Goal: Information Seeking & Learning: Learn about a topic

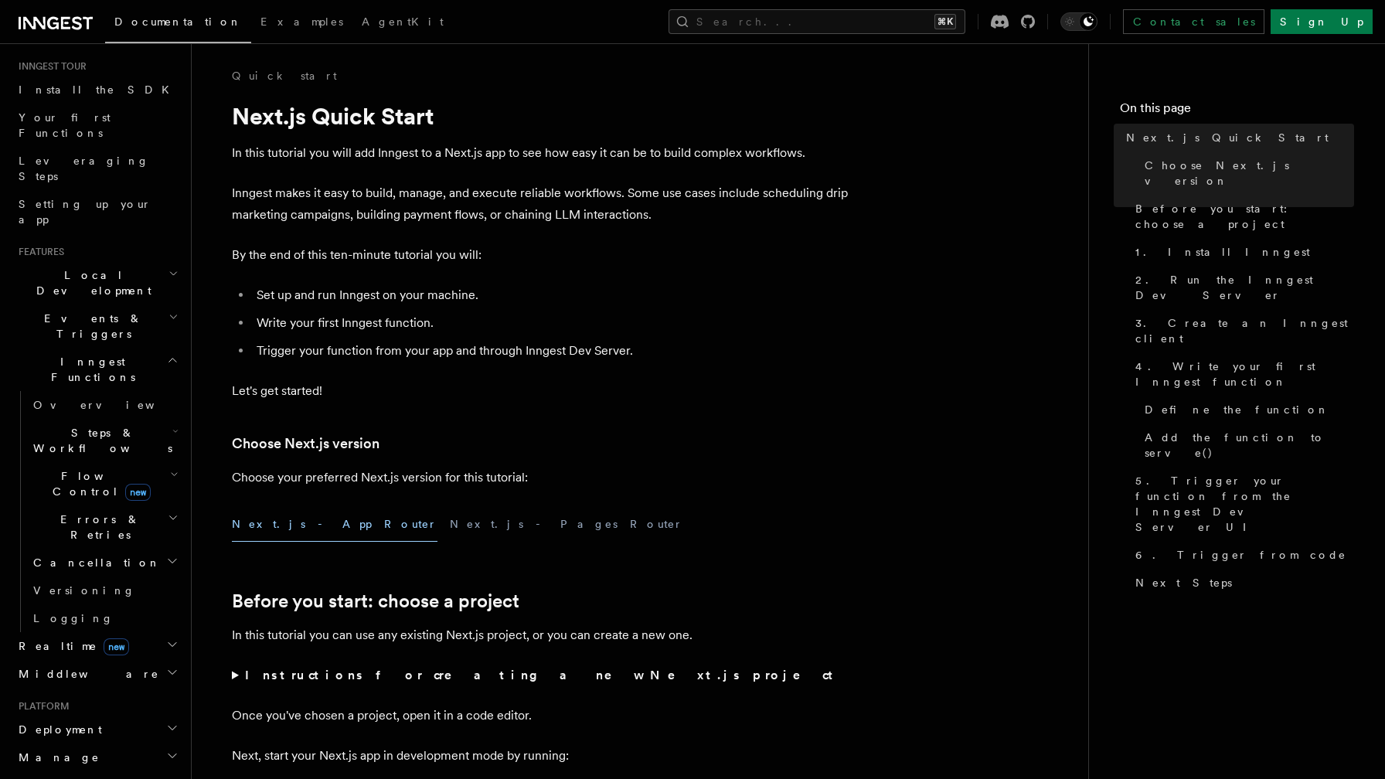
scroll to position [172, 0]
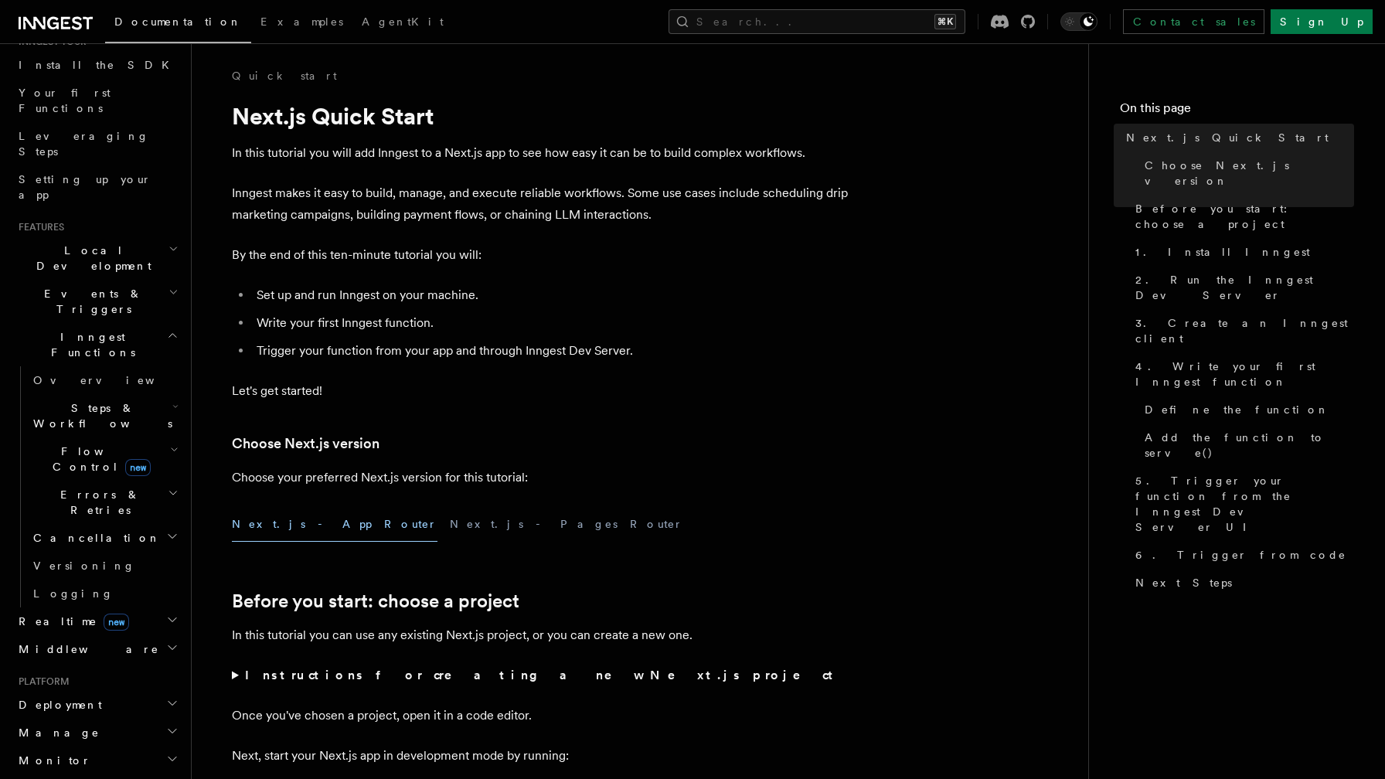
click at [101, 243] on span "Local Development" at bounding box center [90, 258] width 156 height 31
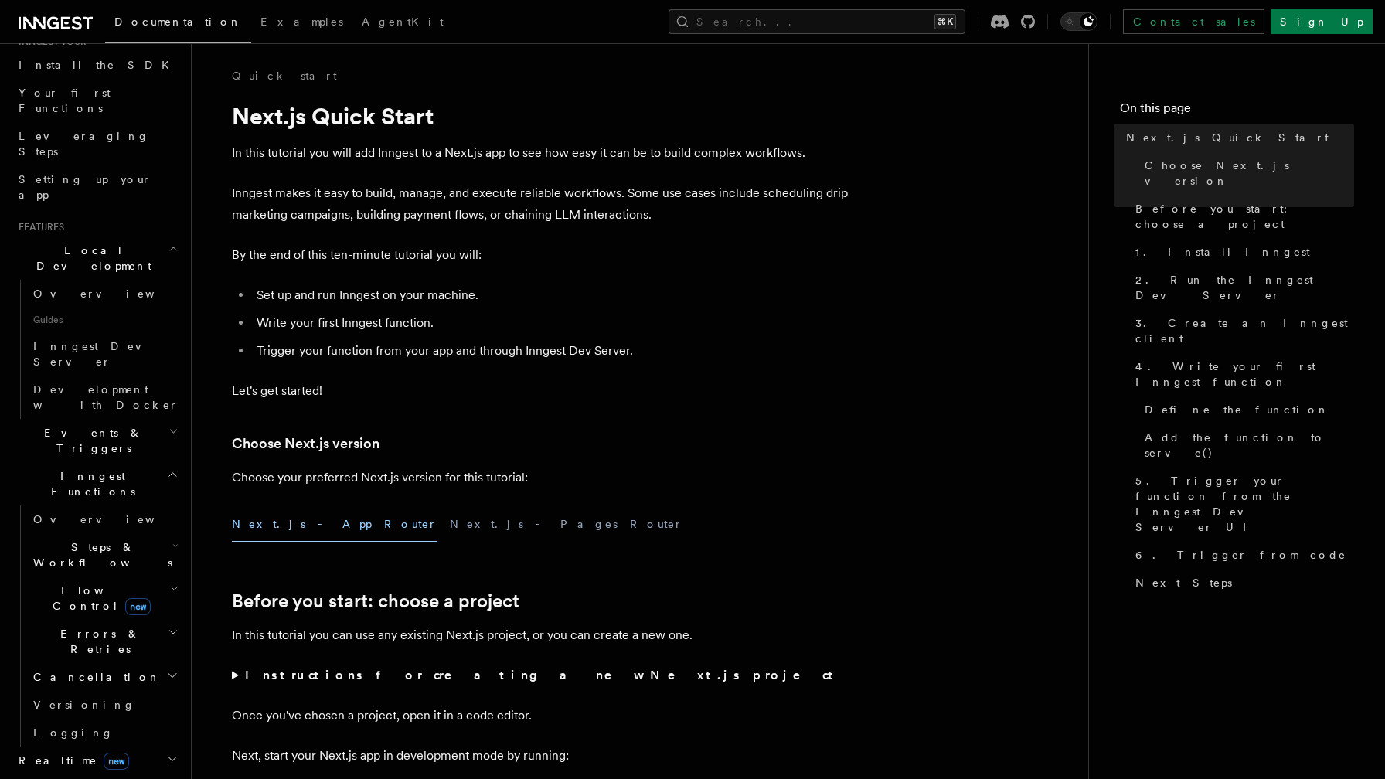
click at [101, 243] on span "Local Development" at bounding box center [90, 258] width 156 height 31
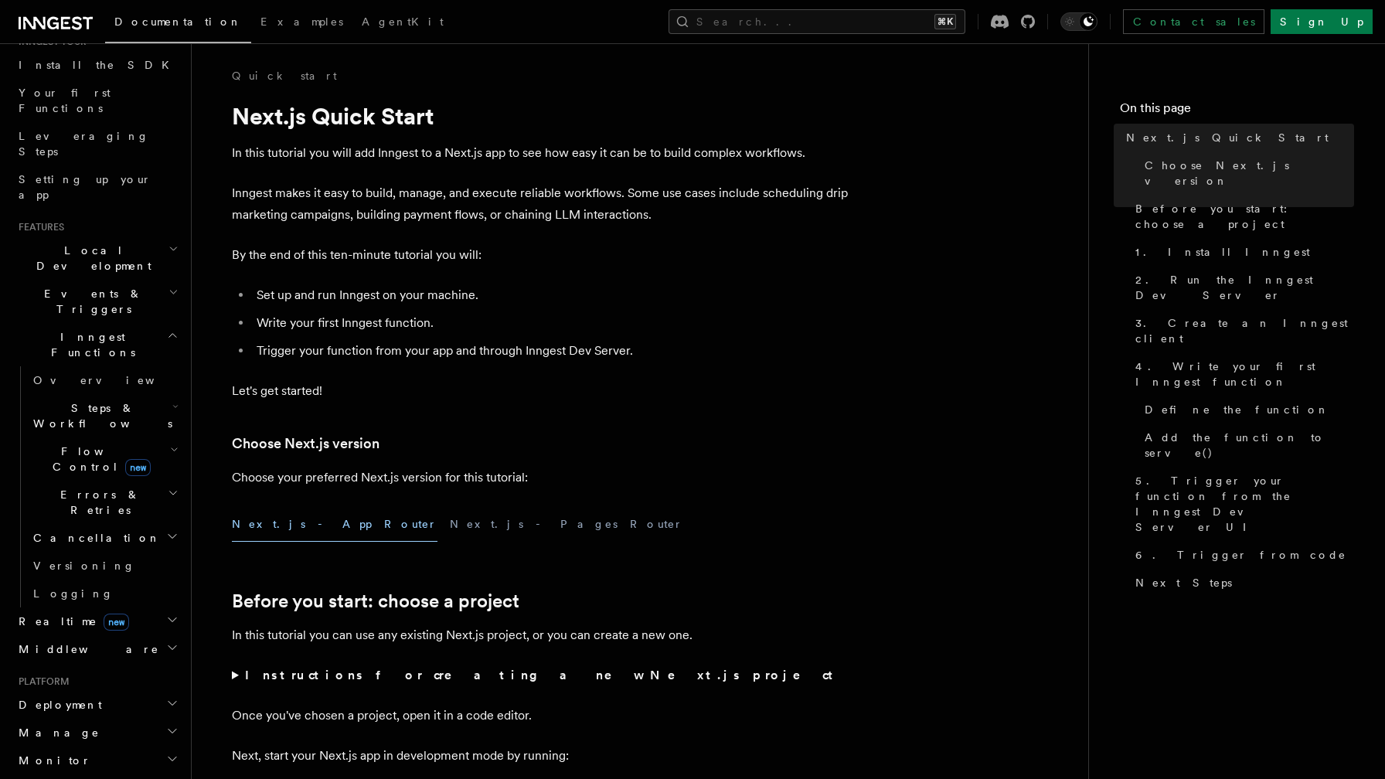
click at [101, 286] on span "Events & Triggers" at bounding box center [90, 301] width 156 height 31
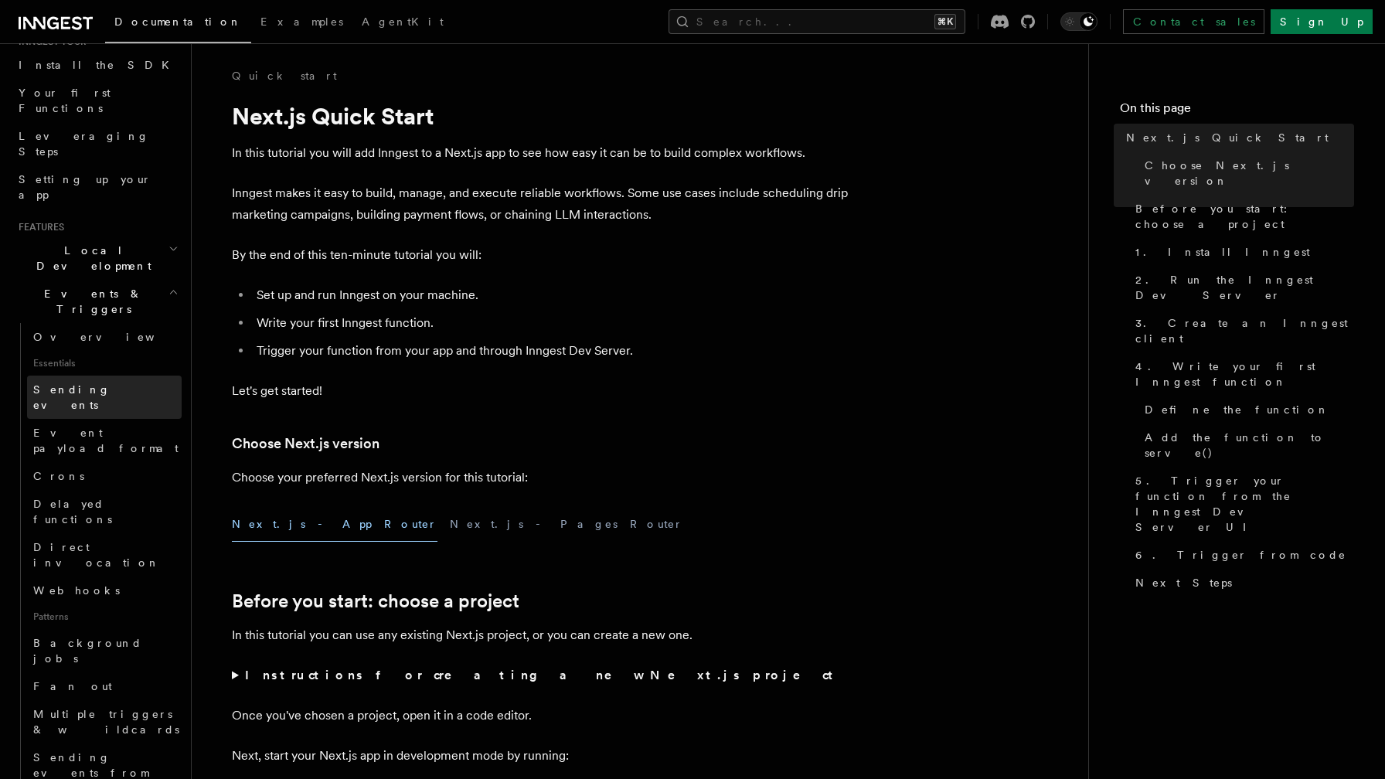
click at [99, 383] on span "Sending events" at bounding box center [71, 397] width 77 height 28
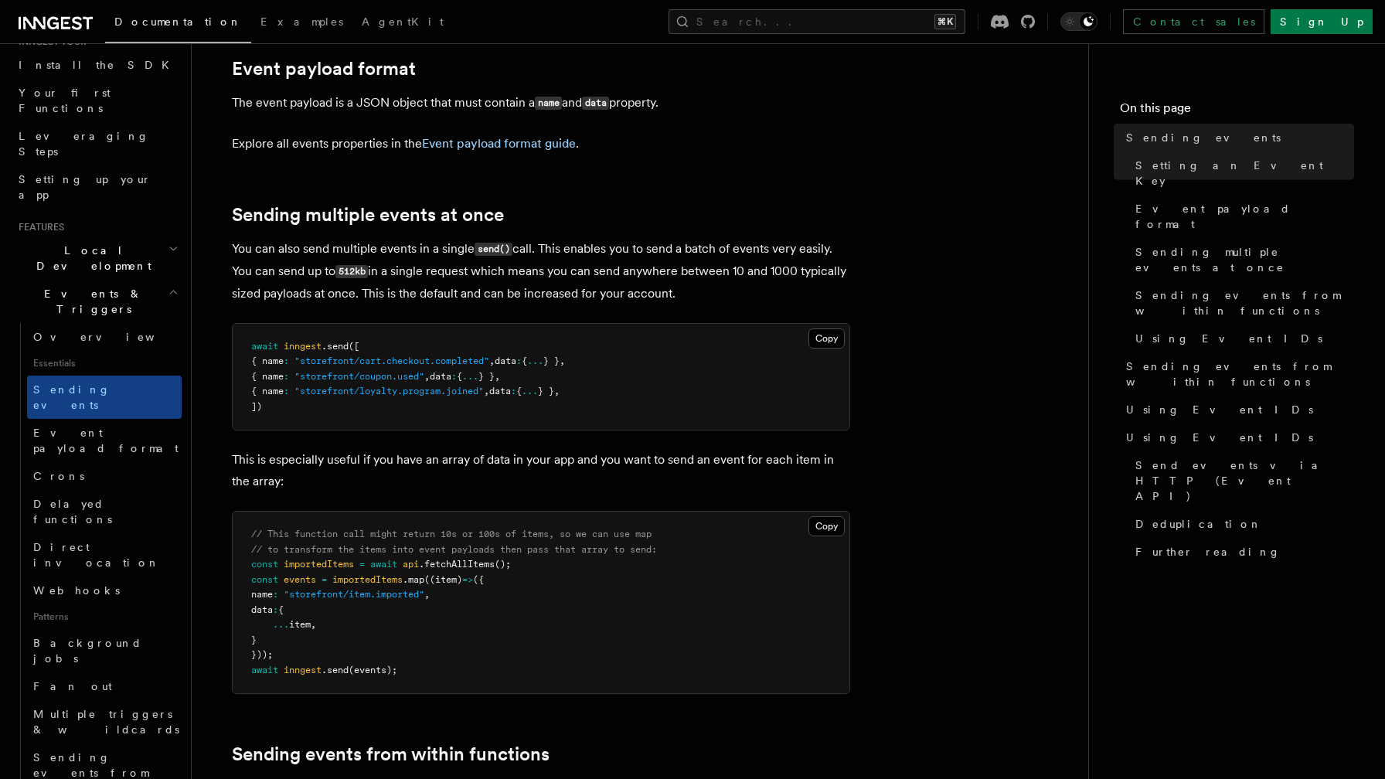
scroll to position [1886, 0]
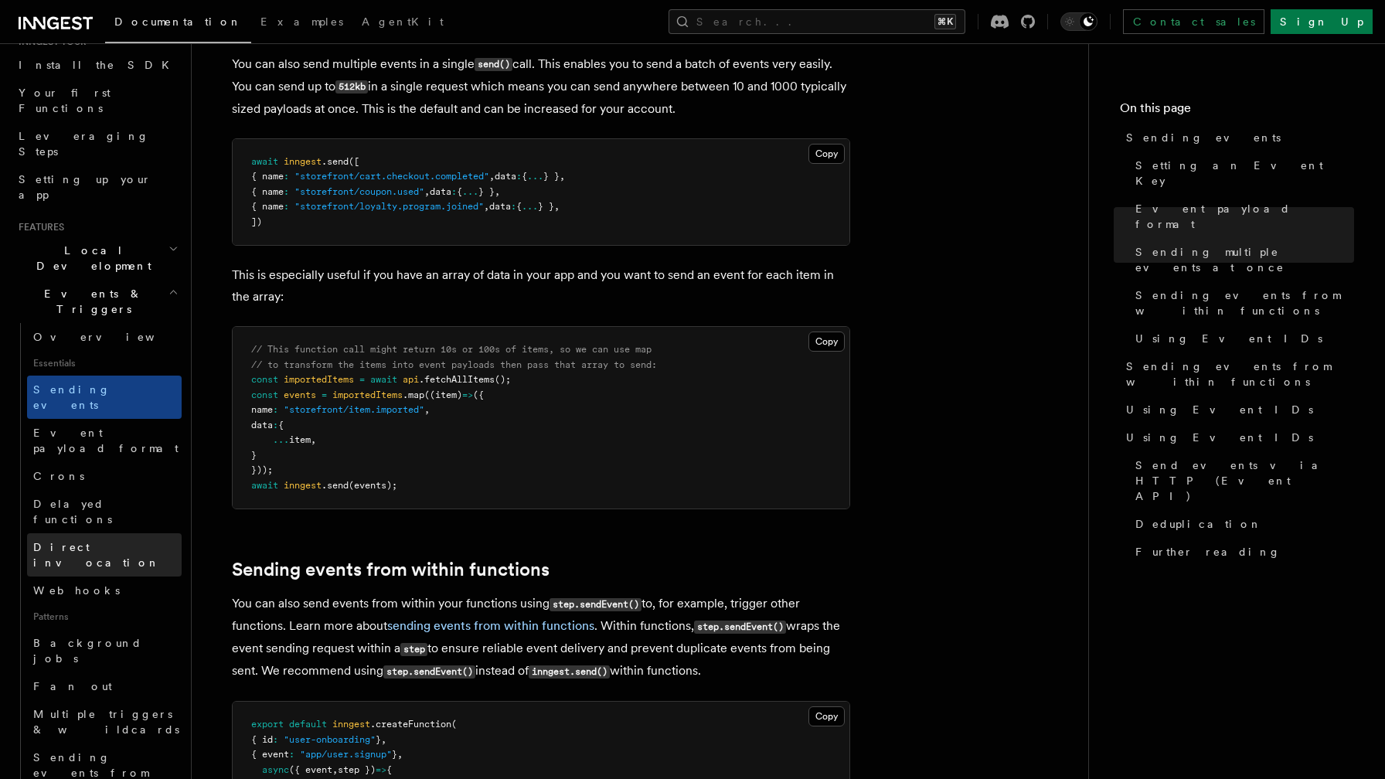
click at [129, 533] on link "Direct invocation" at bounding box center [104, 554] width 155 height 43
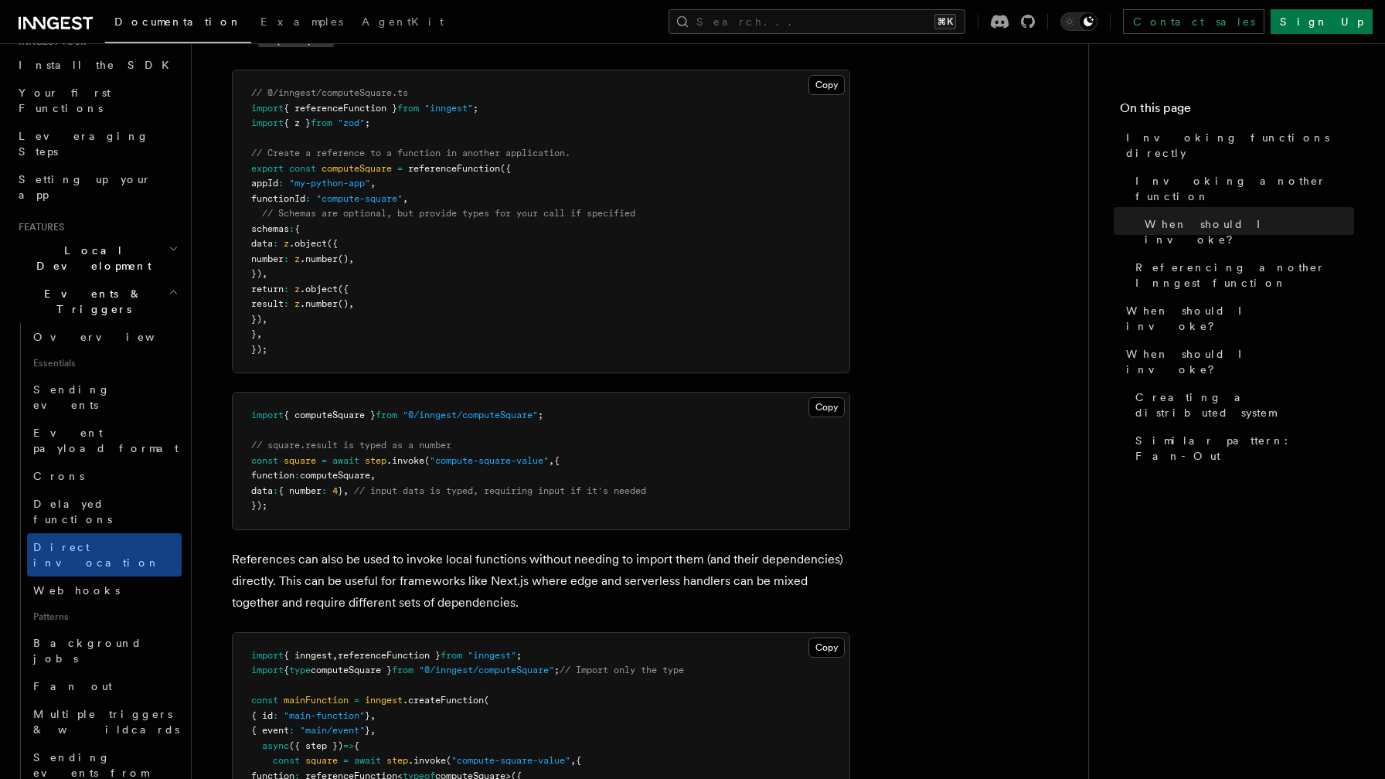
scroll to position [1162, 0]
click at [97, 673] on link "Fan out" at bounding box center [104, 687] width 155 height 28
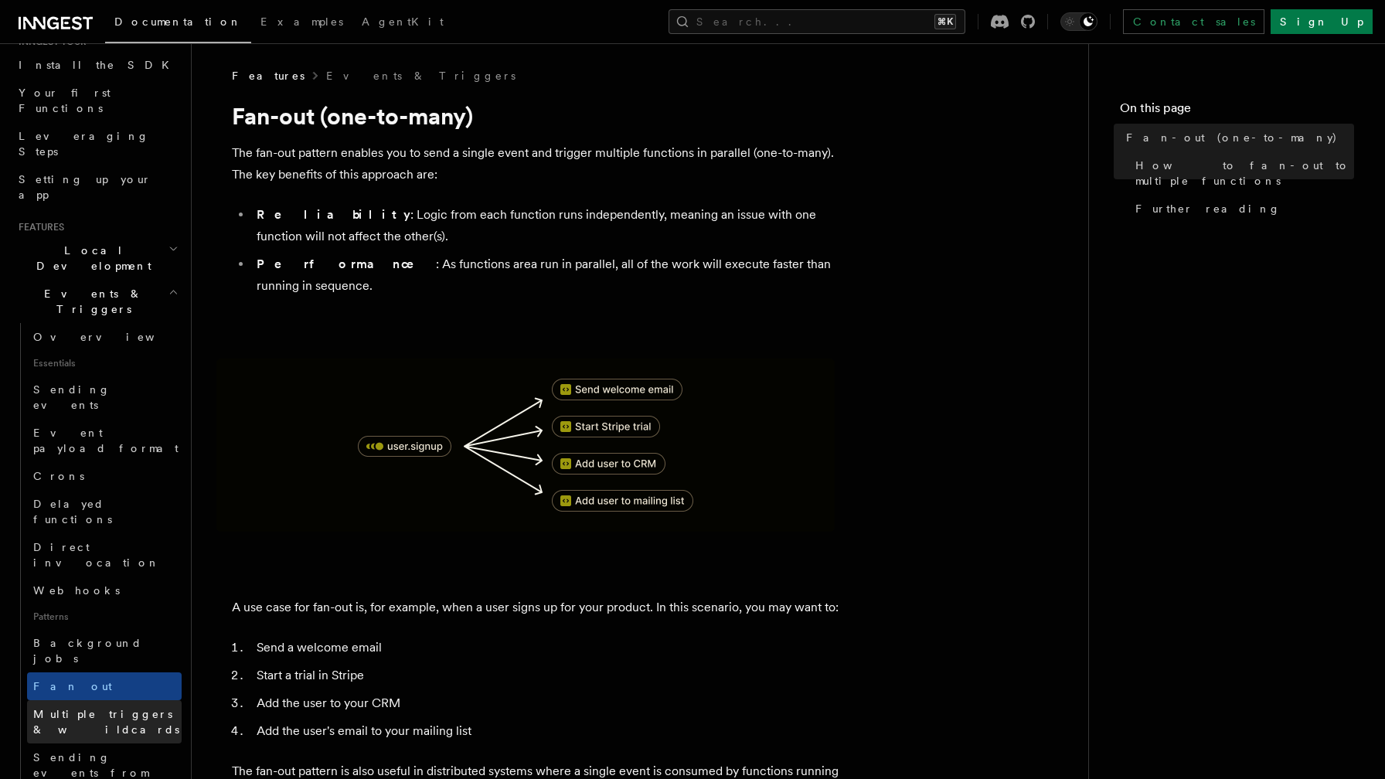
click at [111, 708] on span "Multiple triggers & wildcards" at bounding box center [106, 722] width 146 height 28
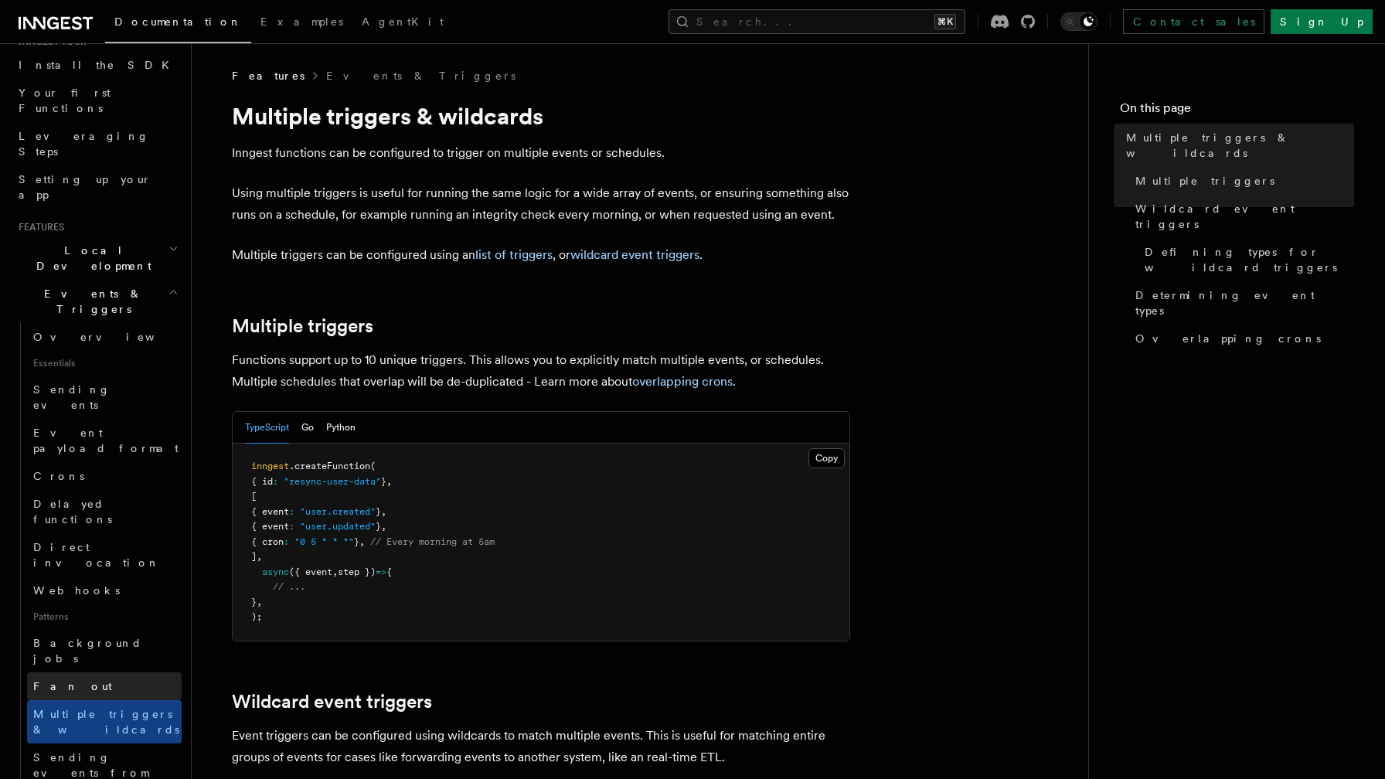
click at [109, 673] on link "Fan out" at bounding box center [104, 687] width 155 height 28
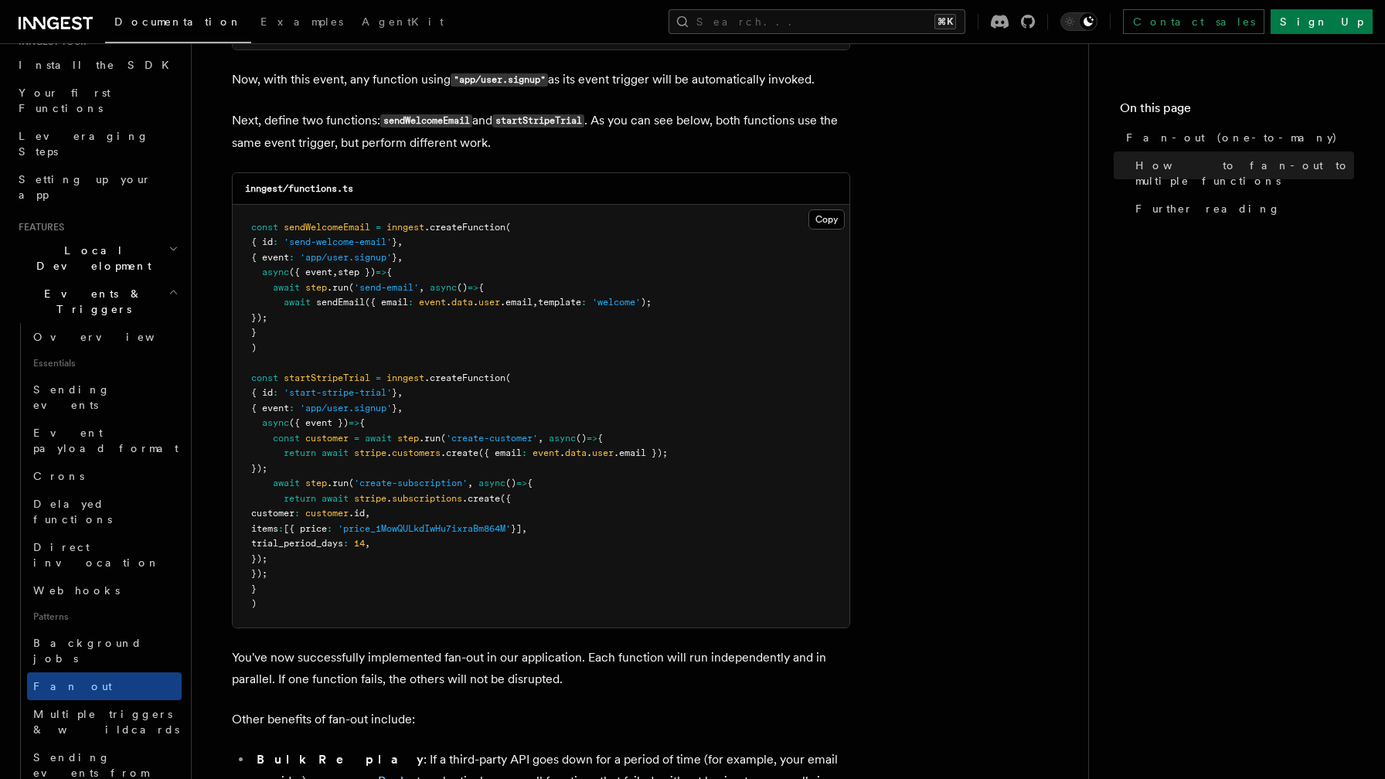
scroll to position [1418, 0]
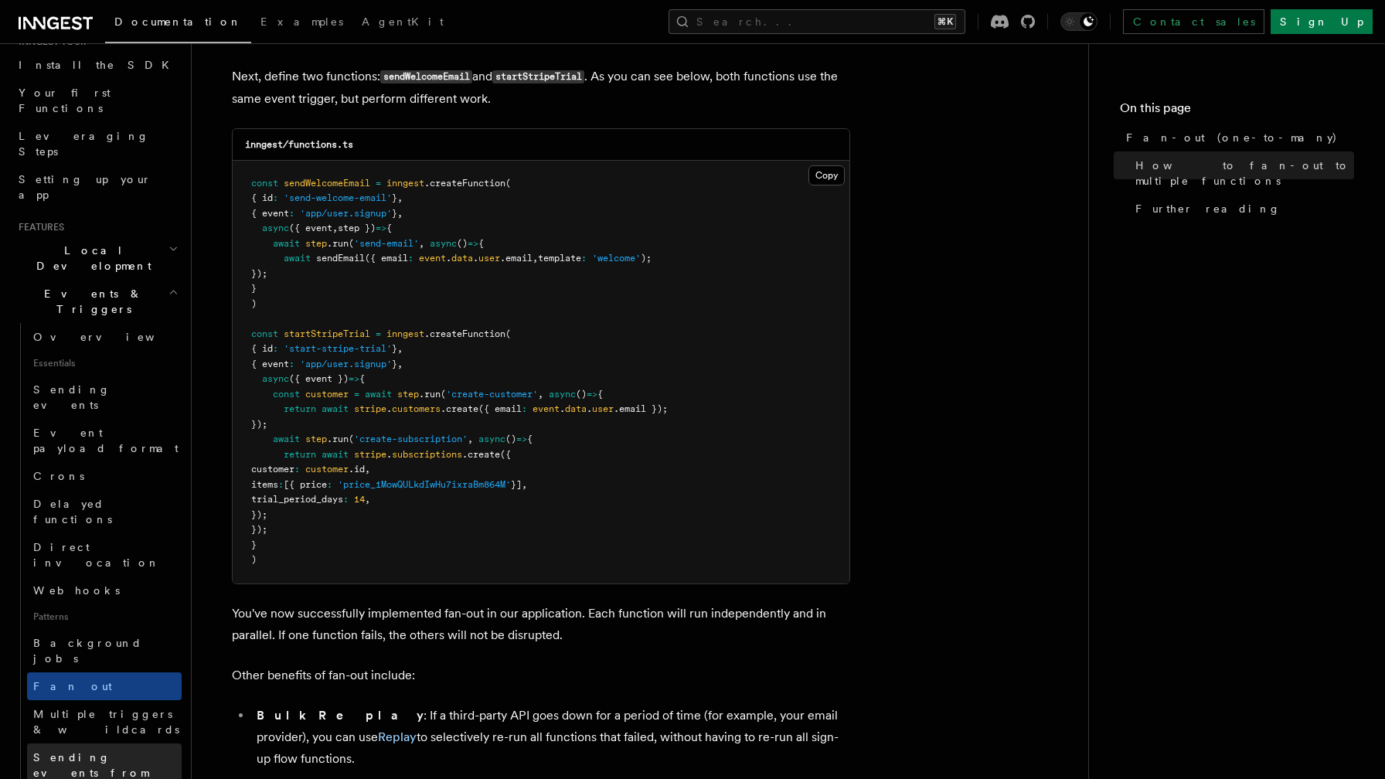
click at [129, 752] on span "Sending events from functions" at bounding box center [90, 773] width 115 height 43
